Goal: Use online tool/utility

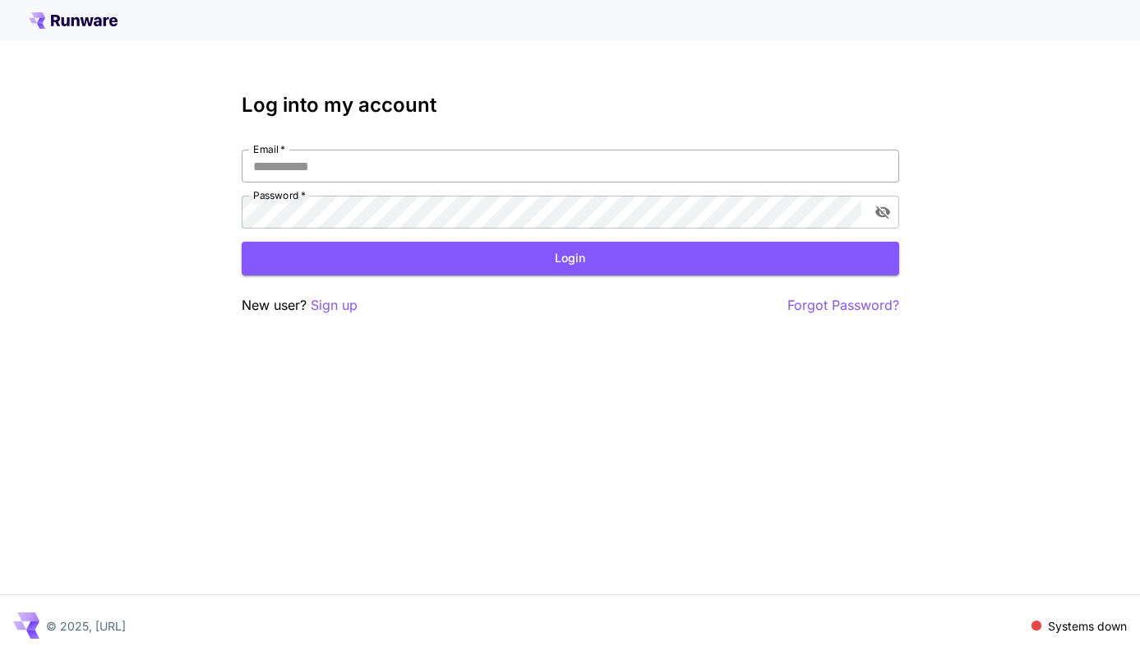
type input "**********"
click at [509, 259] on button "Login" at bounding box center [570, 259] width 657 height 34
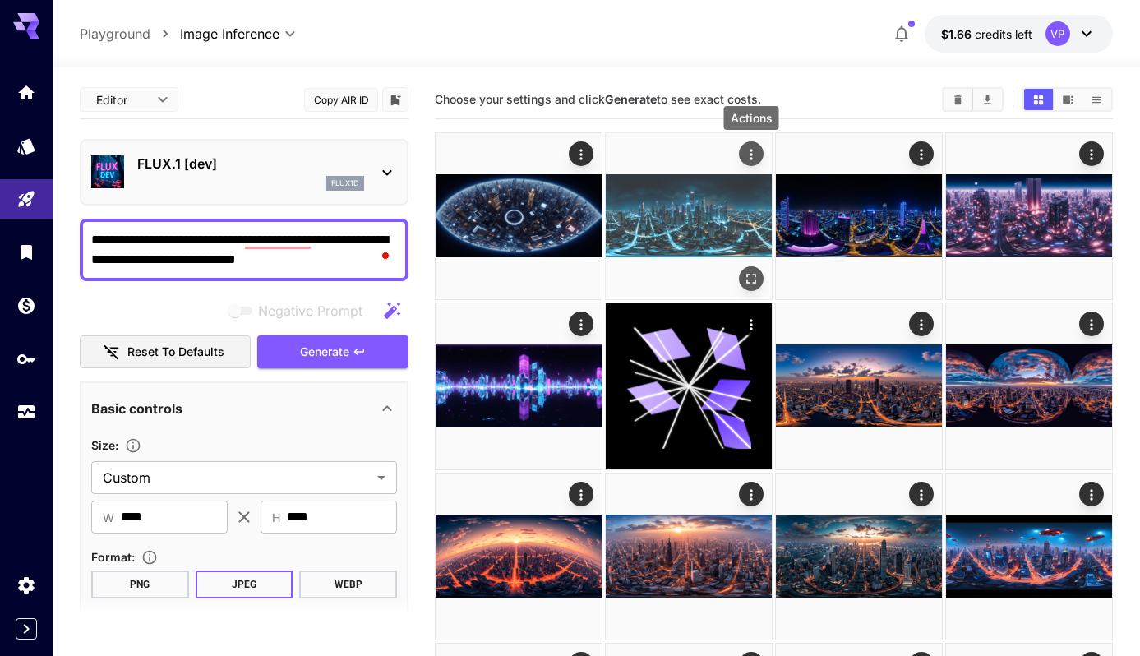
click at [749, 148] on icon "Actions" at bounding box center [751, 154] width 16 height 16
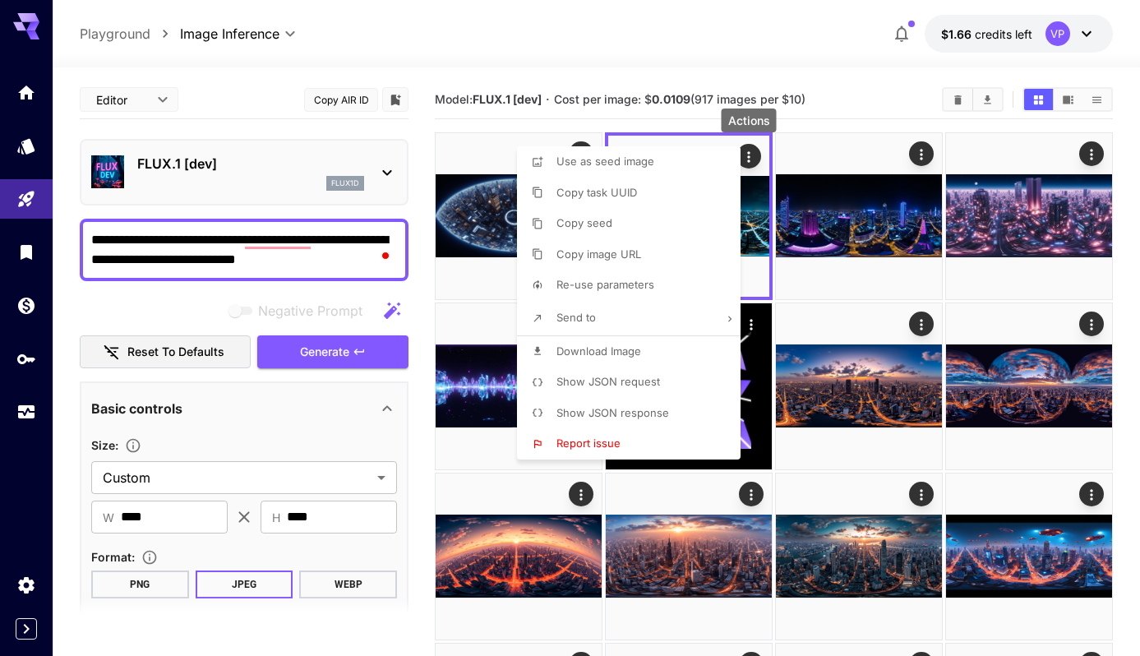
click at [632, 385] on span "Show JSON request" at bounding box center [608, 381] width 104 height 13
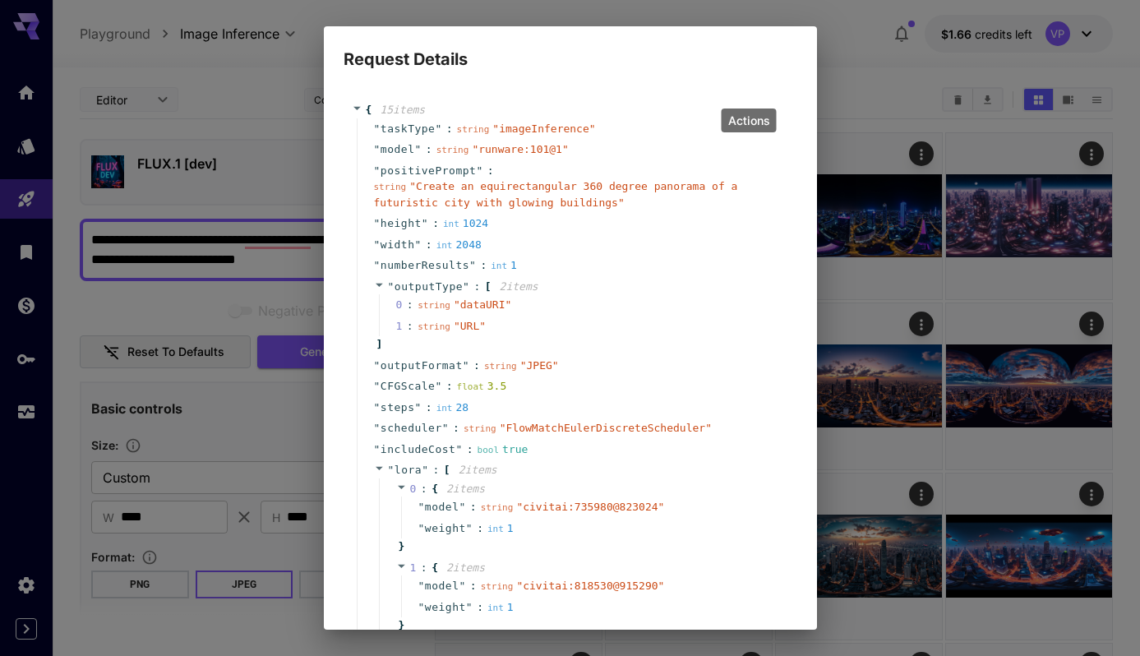
click at [868, 56] on div "Request Details { 15 item s " taskType " : string " imageInference " " model " …" at bounding box center [570, 328] width 1140 height 656
click at [799, 72] on div "{ 15 item s " taskType " : string " imageInference " " model " : string " runwa…" at bounding box center [570, 350] width 493 height 557
click at [857, 66] on div "Request Details { 15 item s " taskType " : string " imageInference " " model " …" at bounding box center [570, 328] width 1140 height 656
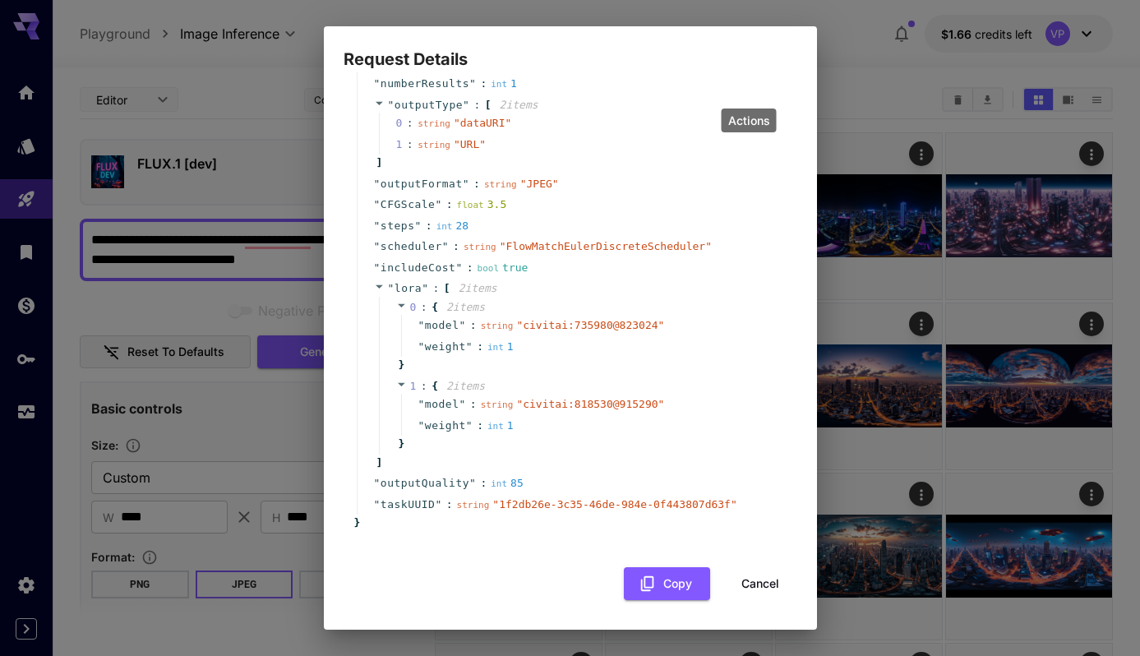
click at [763, 579] on button "Cancel" at bounding box center [760, 584] width 74 height 34
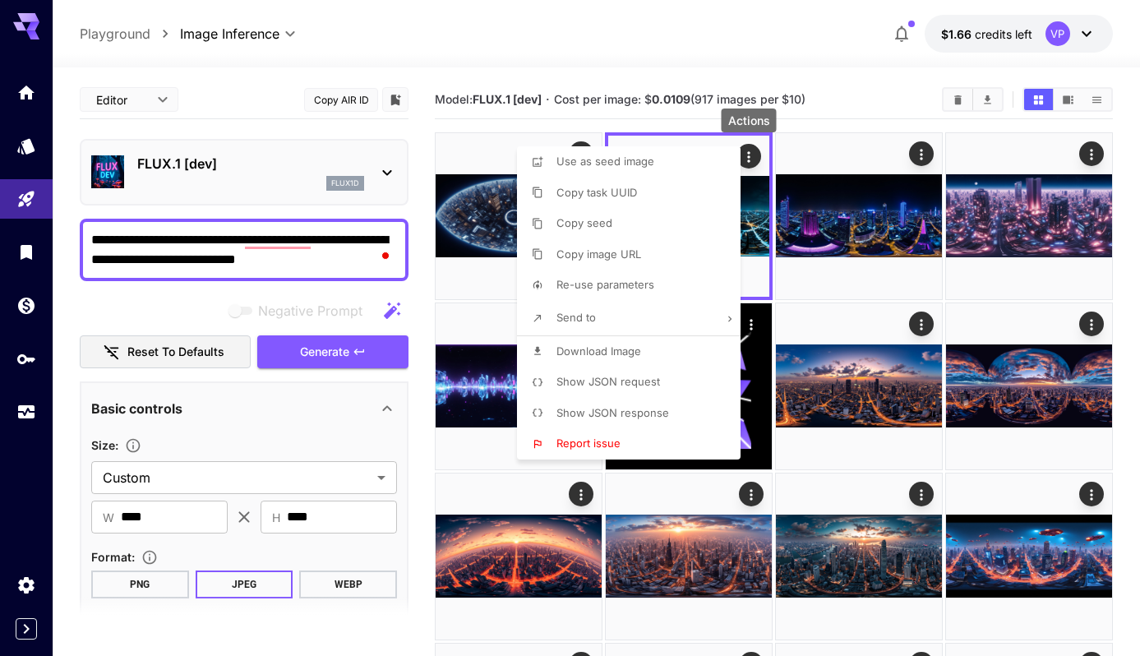
click at [923, 159] on div at bounding box center [570, 328] width 1140 height 656
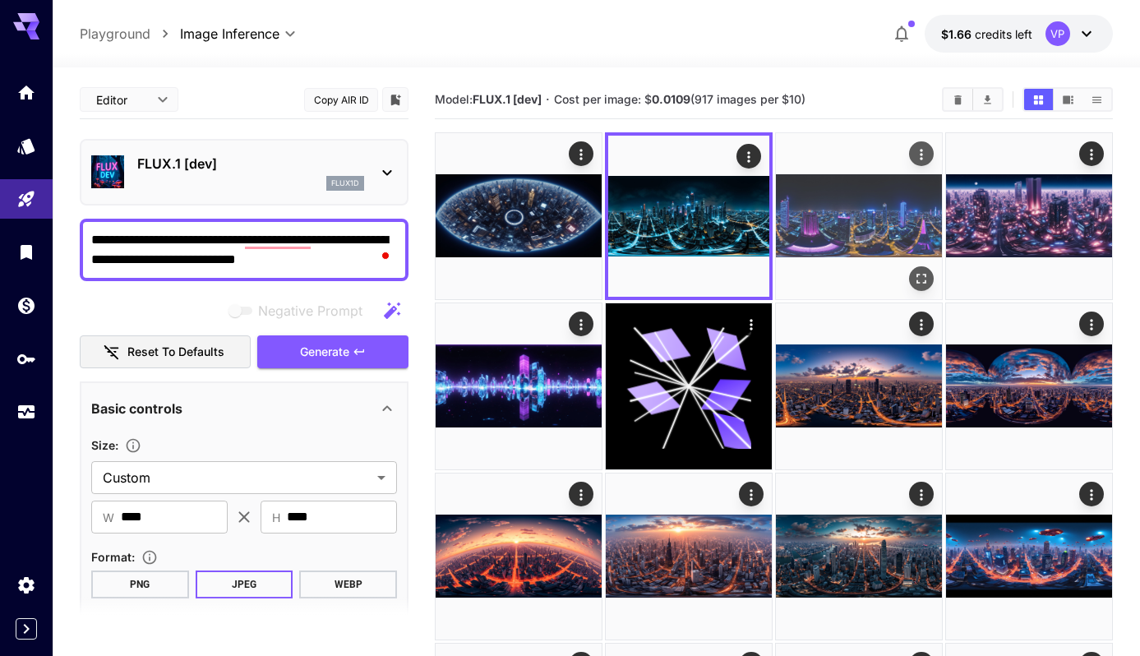
click at [921, 154] on icon "Actions" at bounding box center [921, 154] width 2 height 11
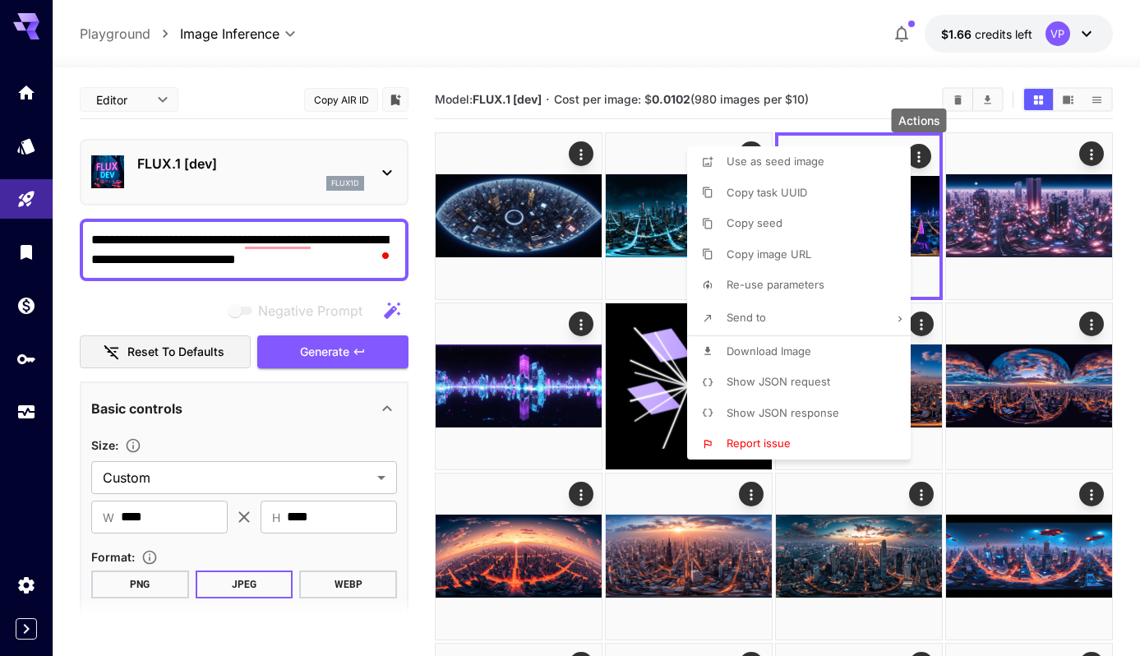
click at [756, 380] on span "Show JSON request" at bounding box center [778, 381] width 104 height 13
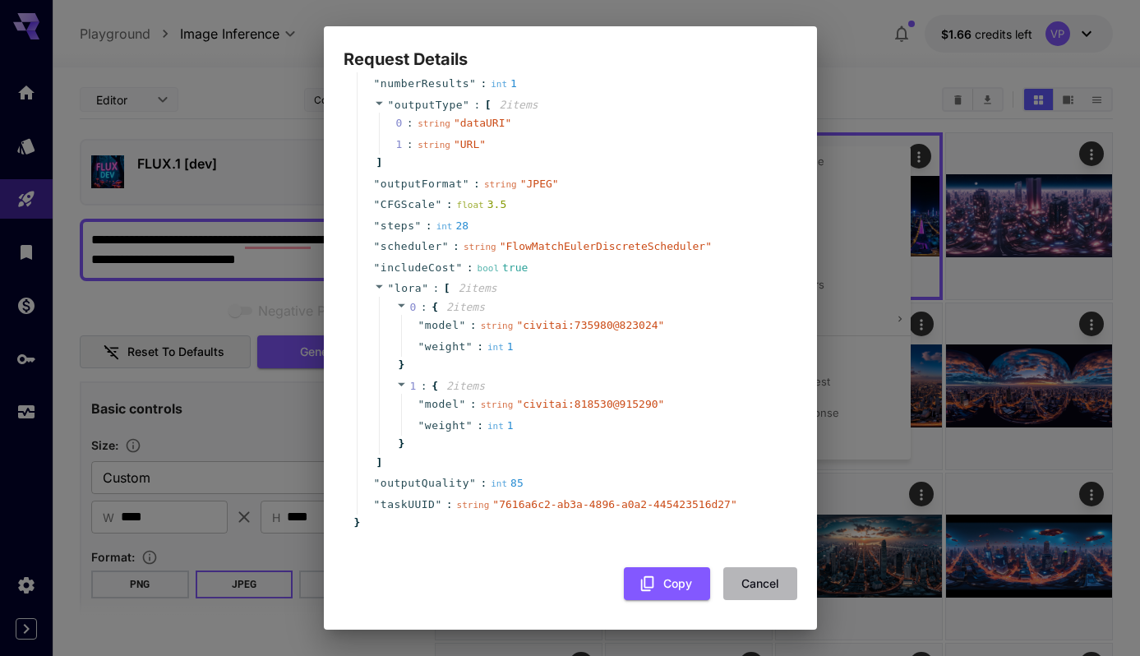
click at [761, 588] on button "Cancel" at bounding box center [760, 584] width 74 height 34
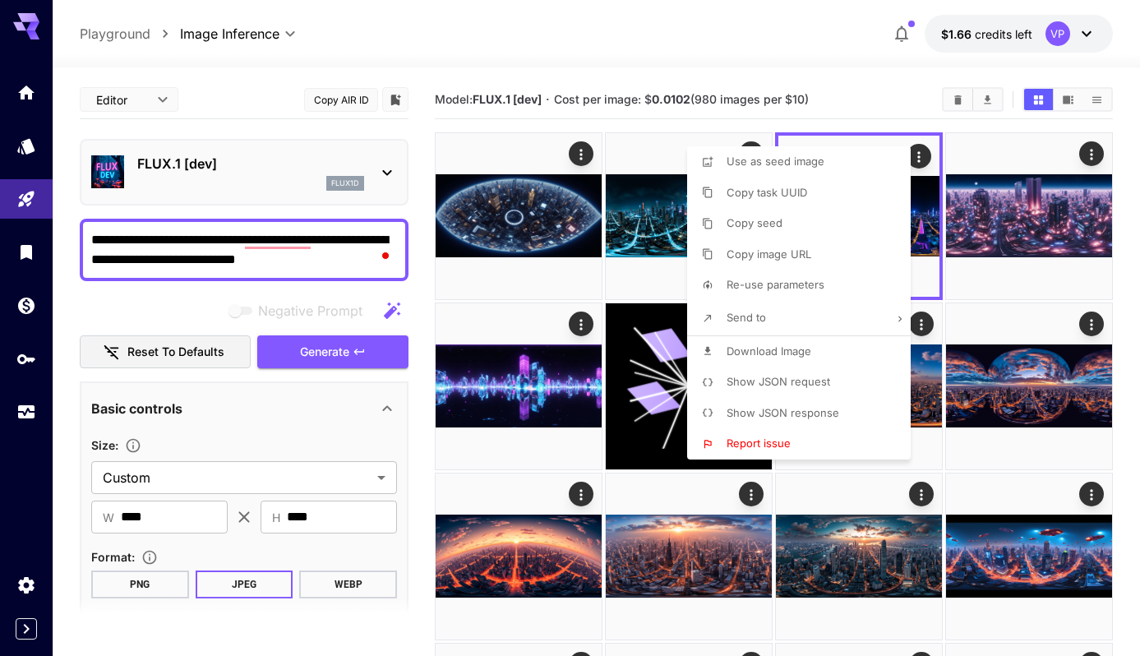
click at [1090, 156] on div at bounding box center [570, 328] width 1140 height 656
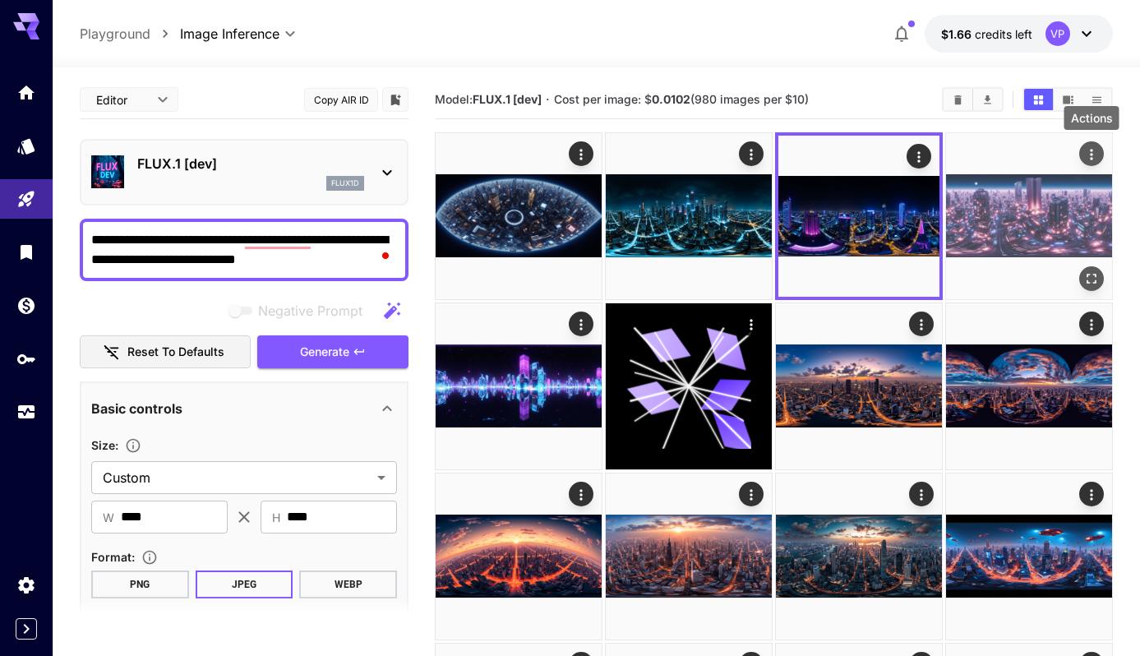
click at [1090, 154] on icon "Actions" at bounding box center [1091, 154] width 2 height 11
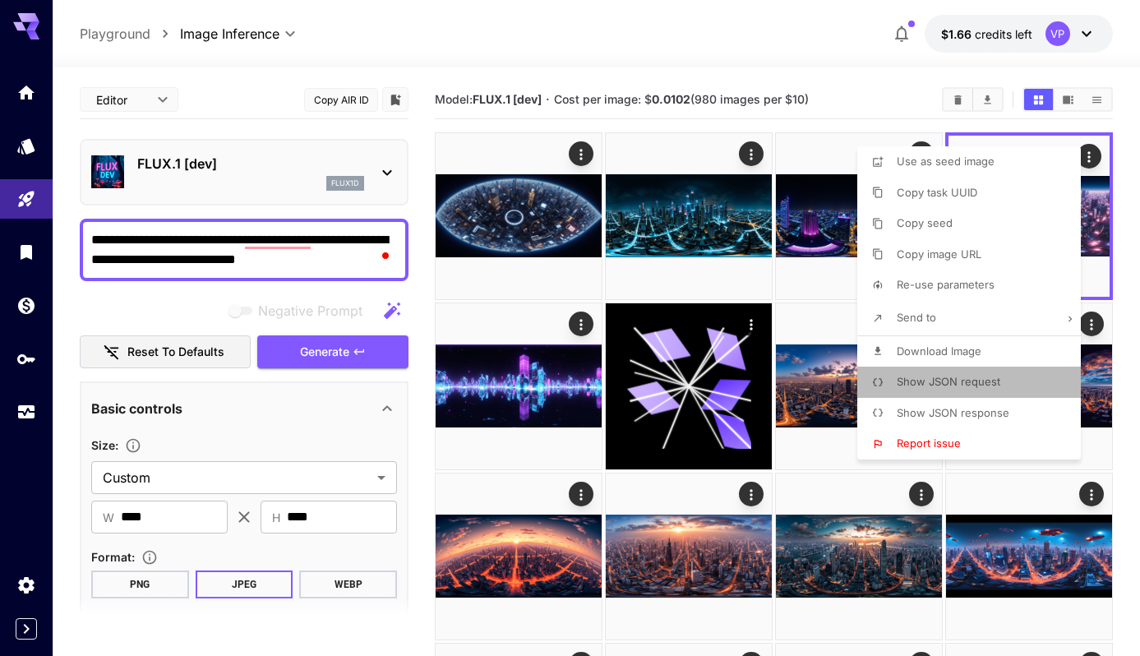
click at [1013, 385] on li "Show JSON request" at bounding box center [973, 382] width 233 height 31
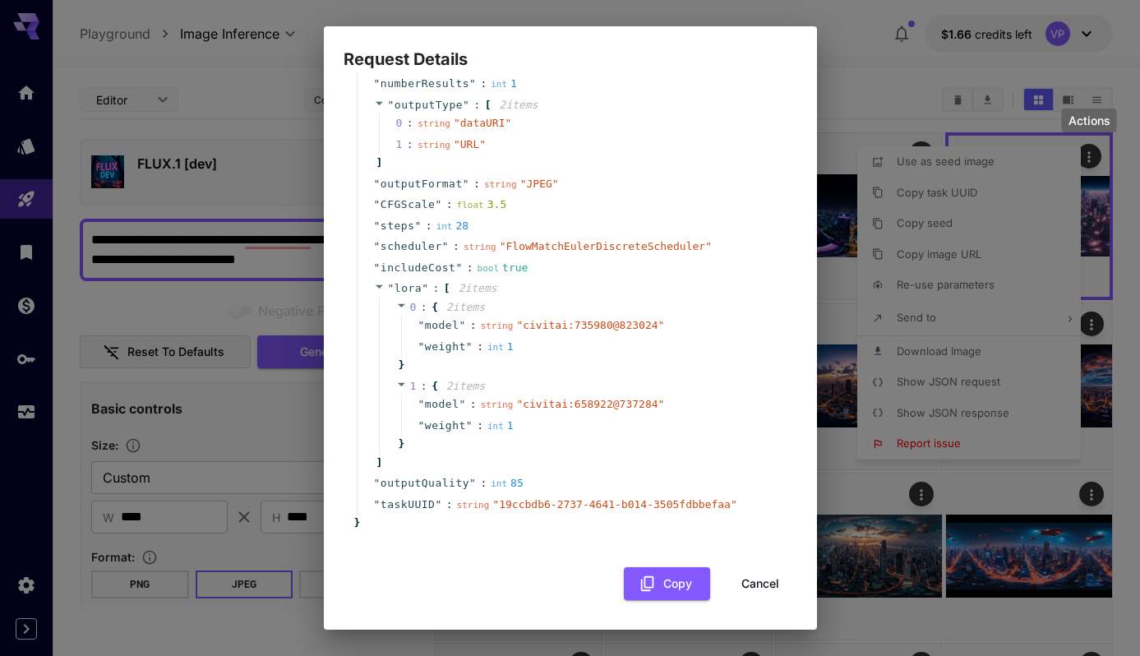
click at [742, 576] on button "Cancel" at bounding box center [760, 584] width 74 height 34
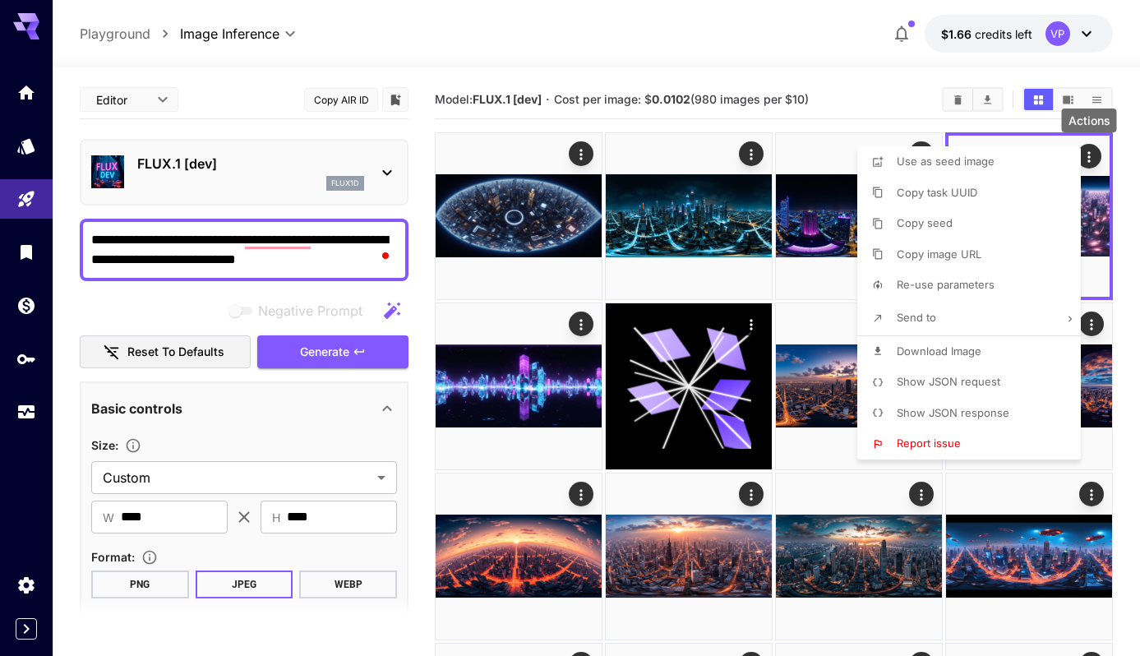
click at [876, 90] on div at bounding box center [570, 328] width 1140 height 656
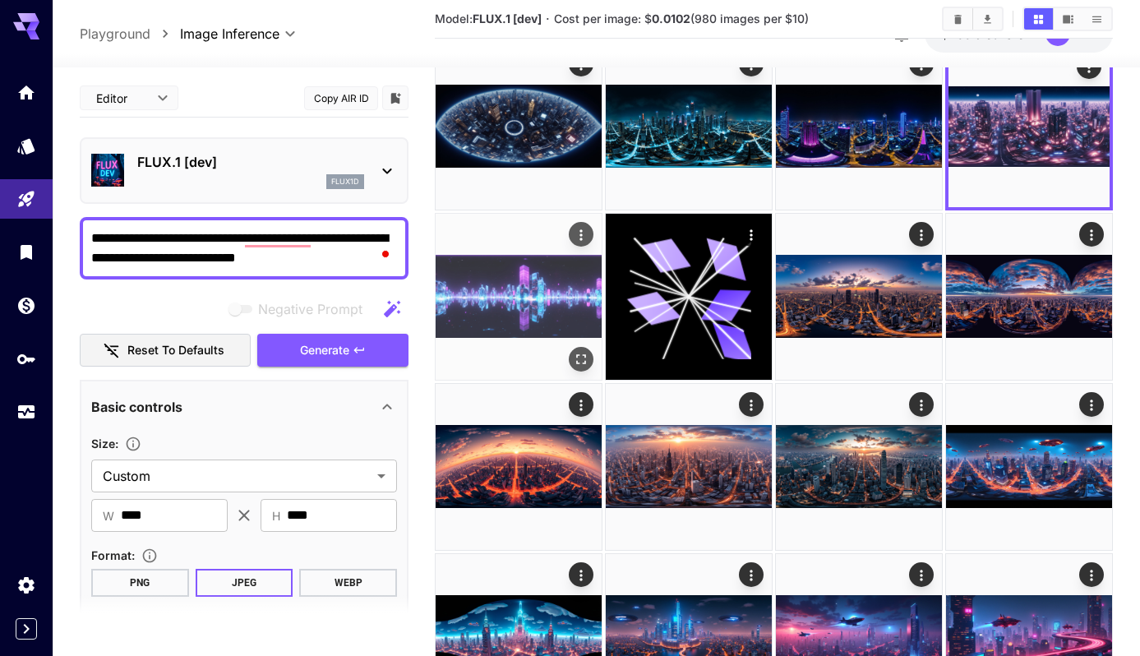
scroll to position [118, 0]
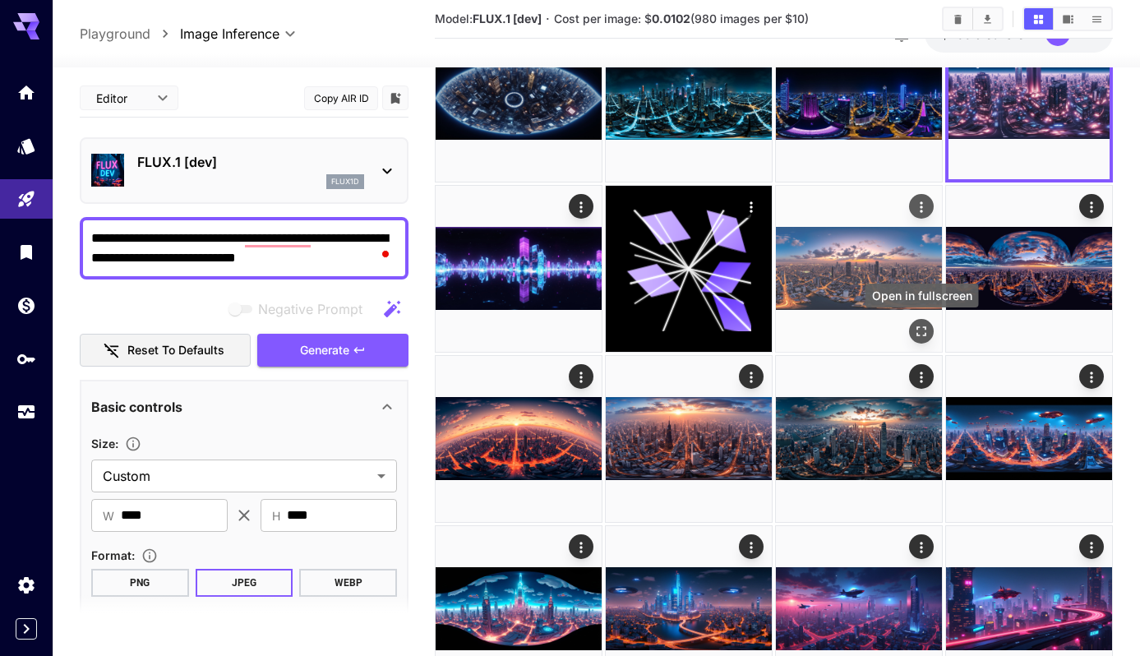
click at [921, 337] on icon "Open in fullscreen" at bounding box center [921, 331] width 16 height 16
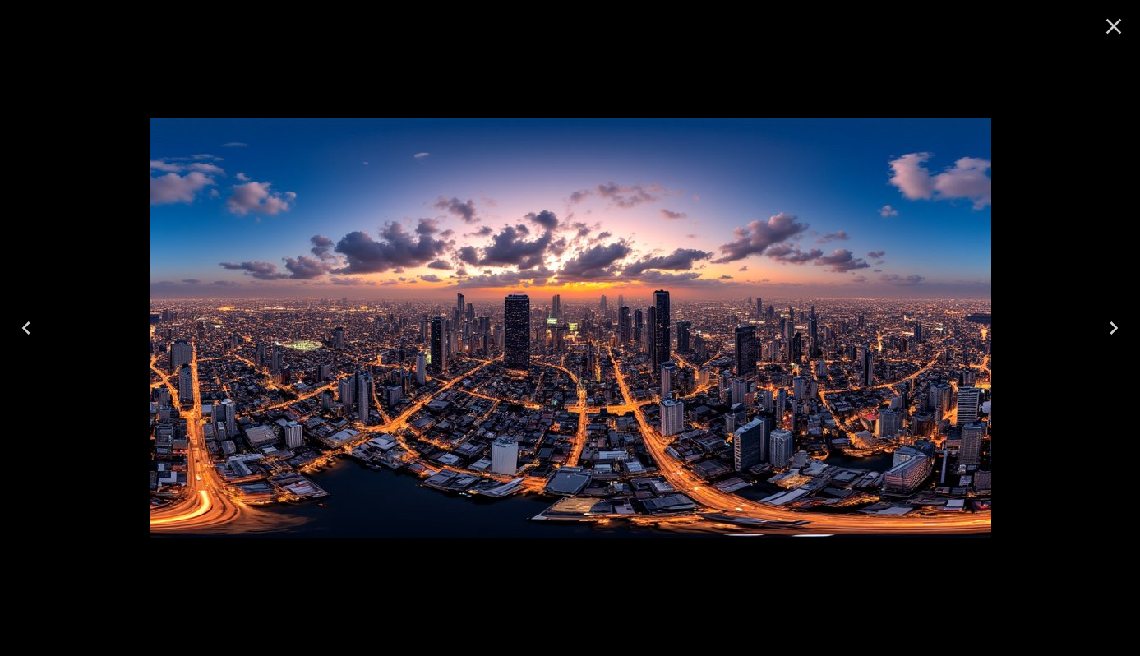
click at [1118, 21] on icon "Close" at bounding box center [1114, 27] width 16 height 16
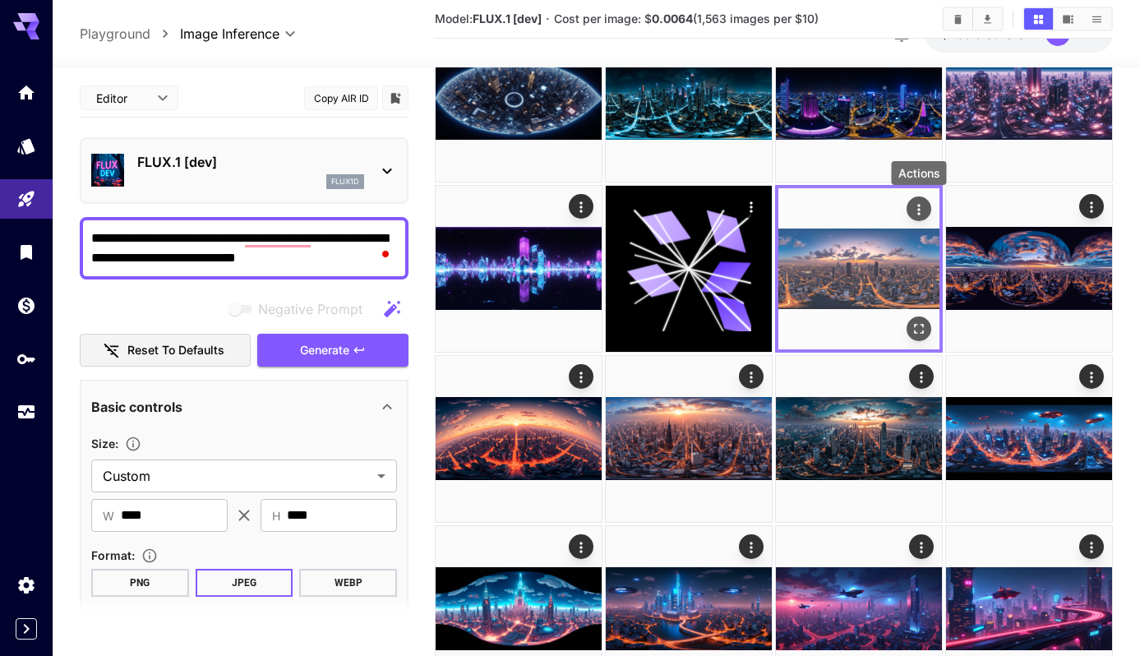
click at [922, 210] on icon "Actions" at bounding box center [919, 209] width 16 height 16
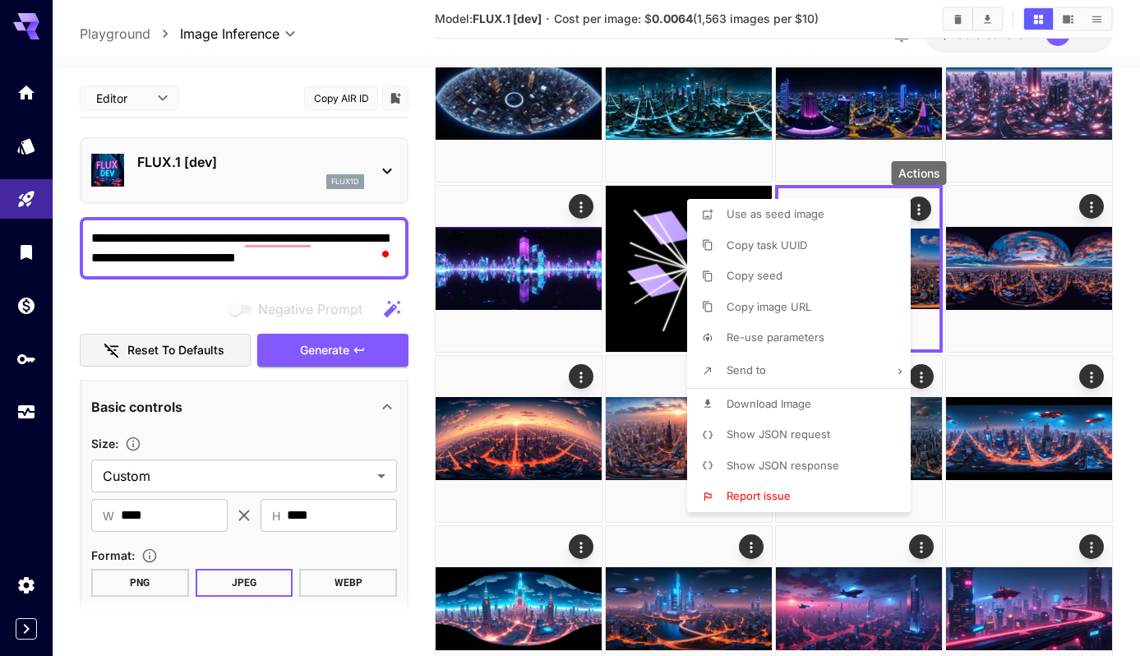
click at [821, 443] on li "Show JSON request" at bounding box center [803, 434] width 233 height 31
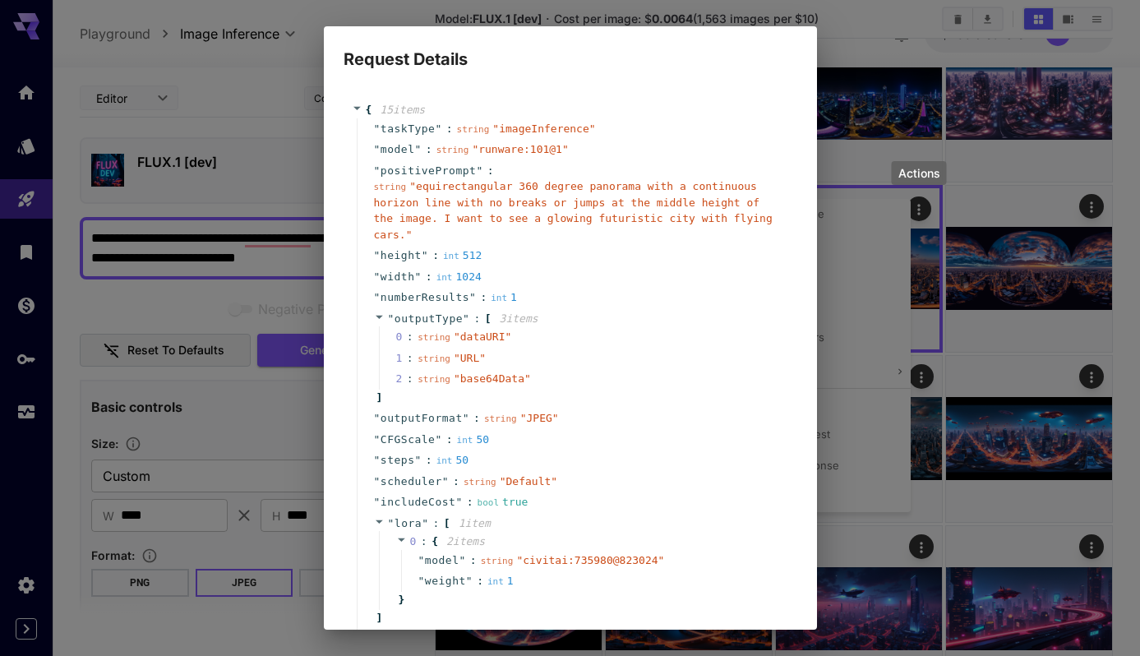
scroll to position [155, 0]
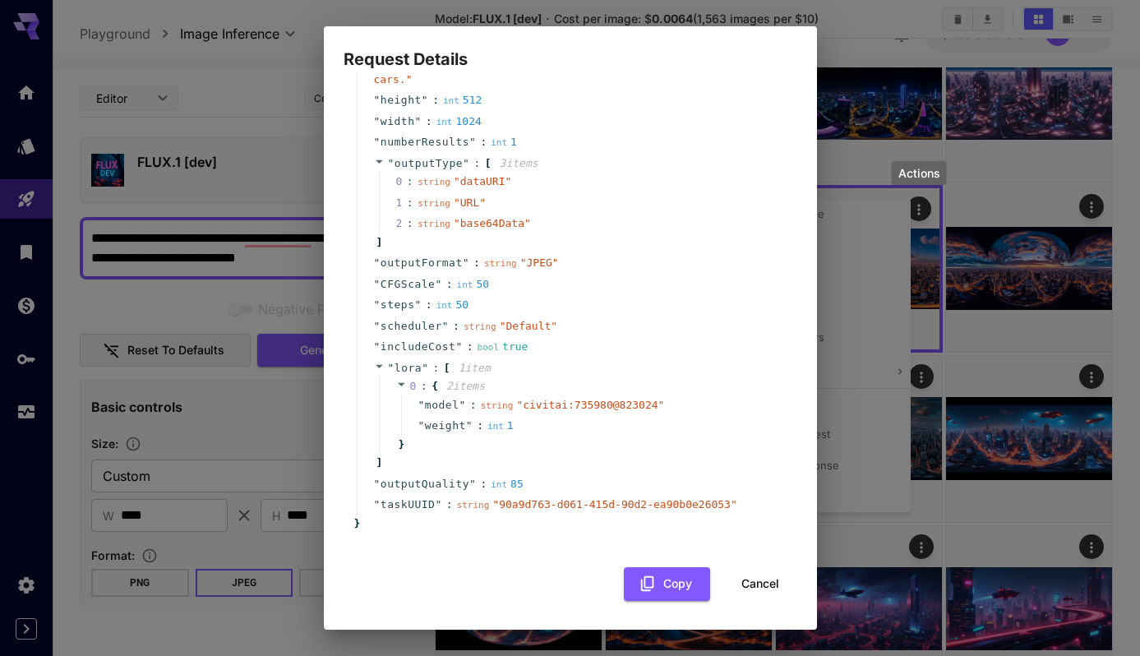
click at [765, 577] on button "Cancel" at bounding box center [760, 584] width 74 height 34
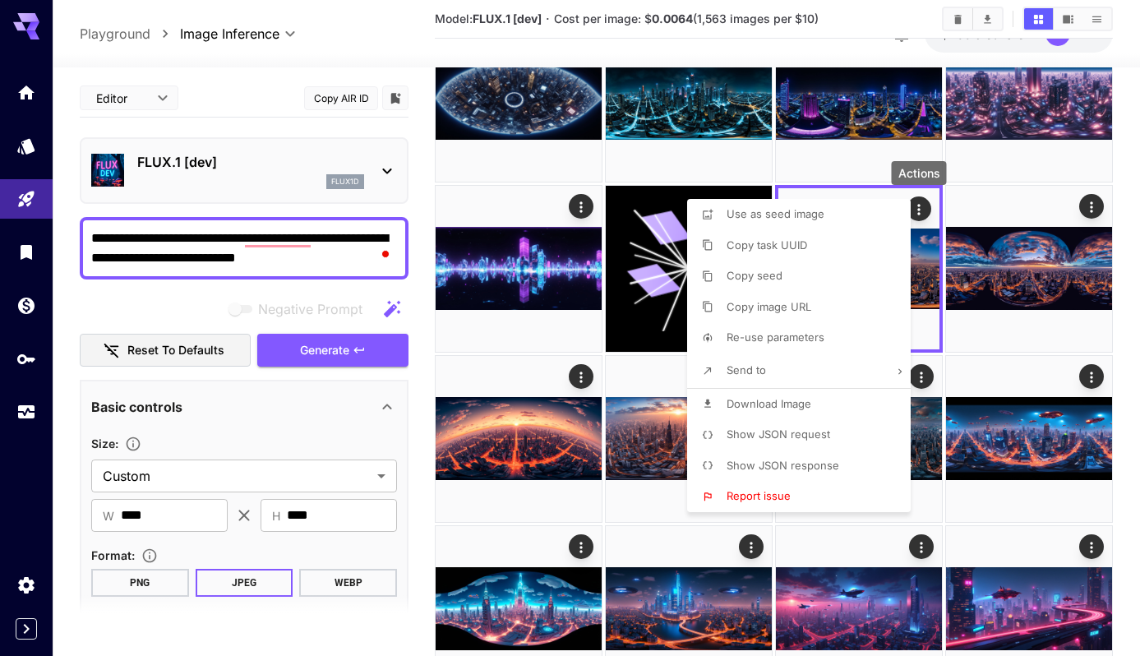
click at [801, 303] on span "Copy image URL" at bounding box center [768, 306] width 85 height 13
